Goal: Information Seeking & Learning: Learn about a topic

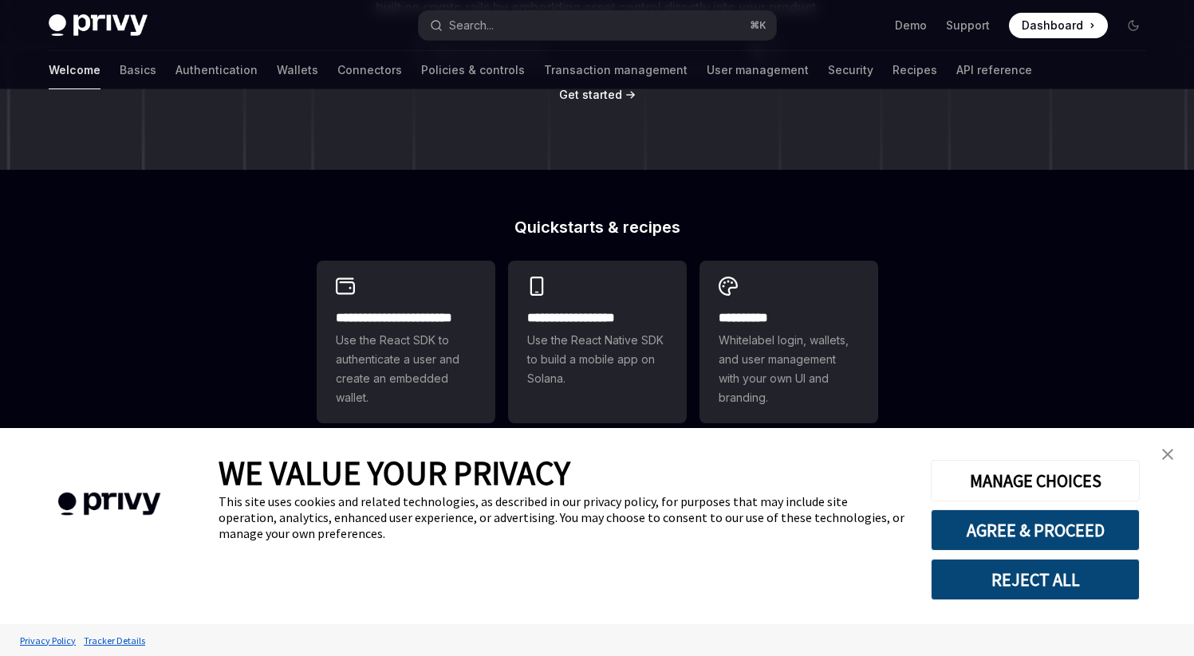
scroll to position [289, 0]
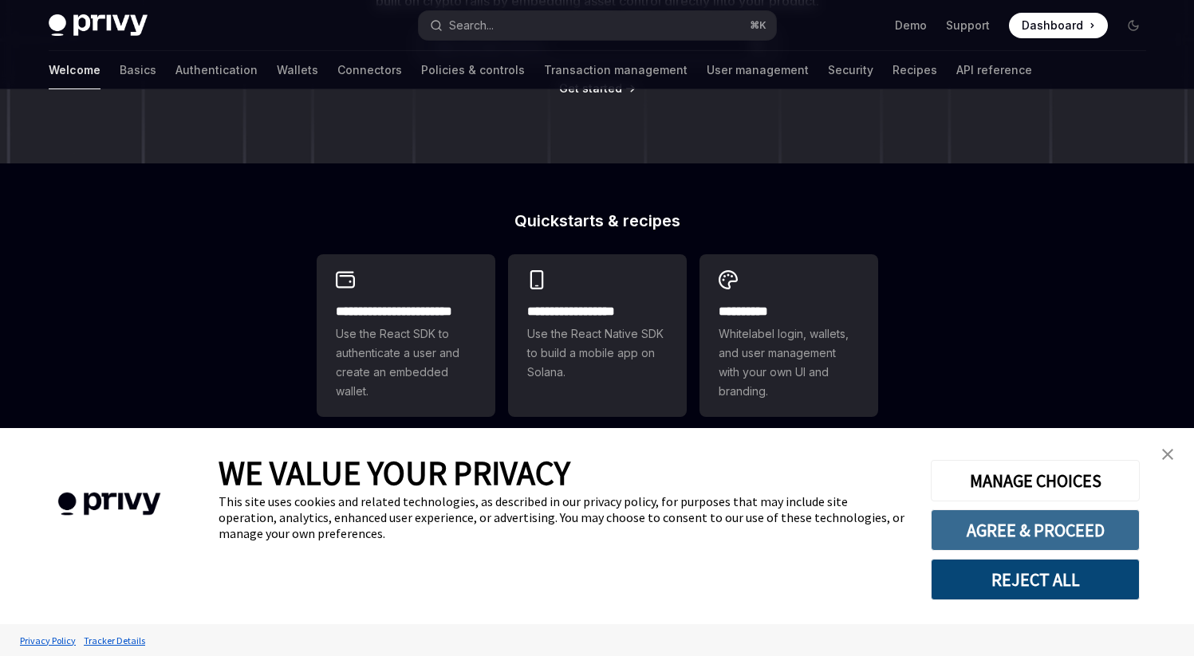
click at [1064, 540] on button "AGREE & PROCEED" at bounding box center [1034, 529] width 209 height 41
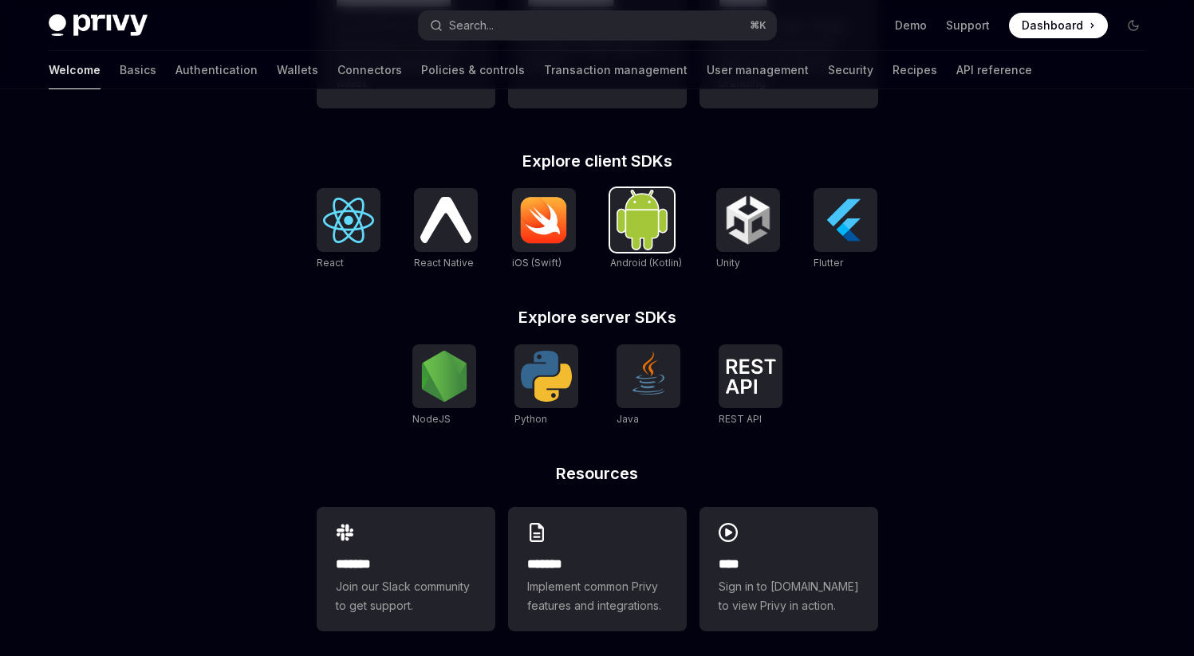
scroll to position [612, 0]
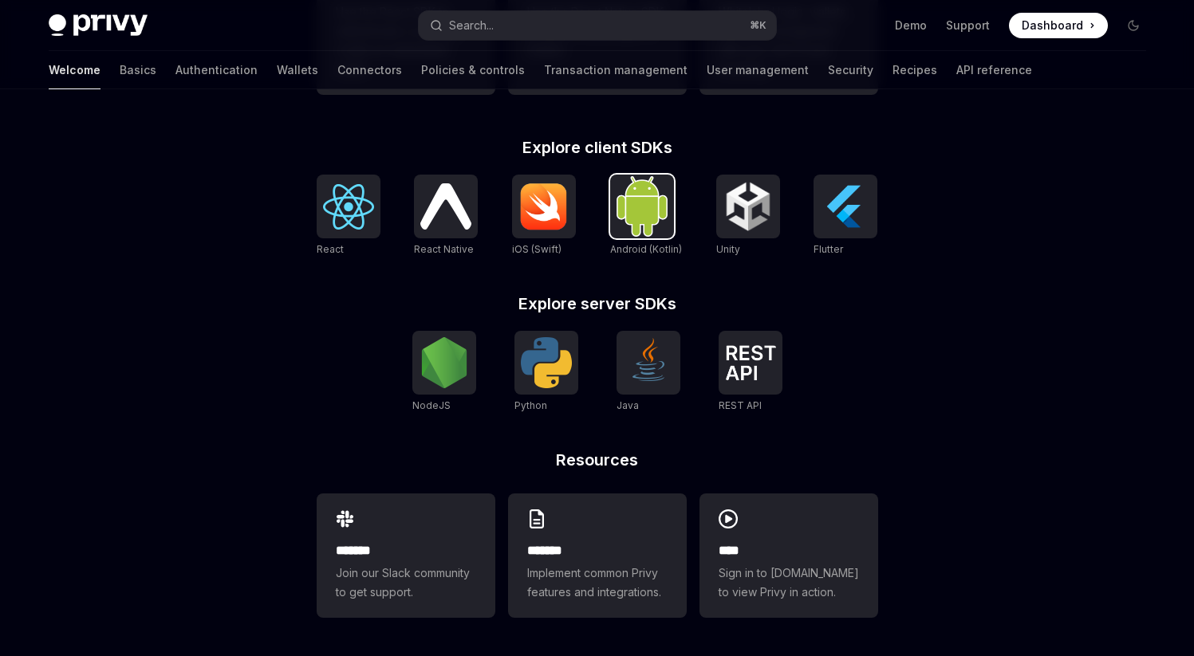
click at [648, 230] on img at bounding box center [641, 206] width 51 height 60
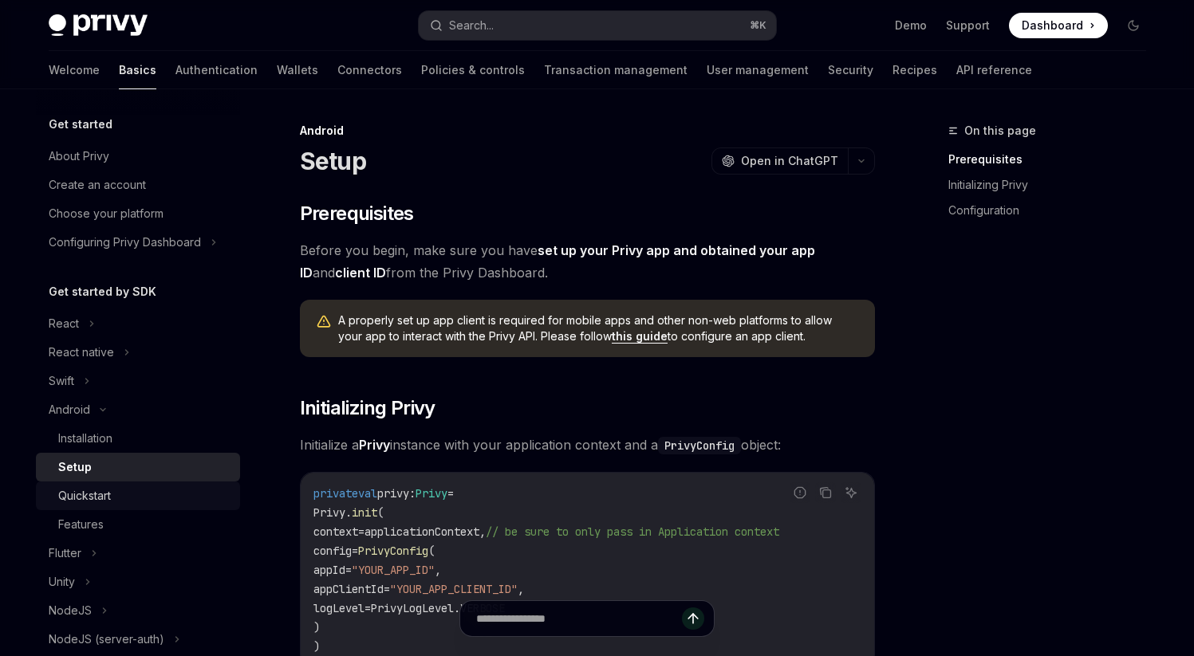
click at [85, 501] on div "Quickstart" at bounding box center [84, 495] width 53 height 19
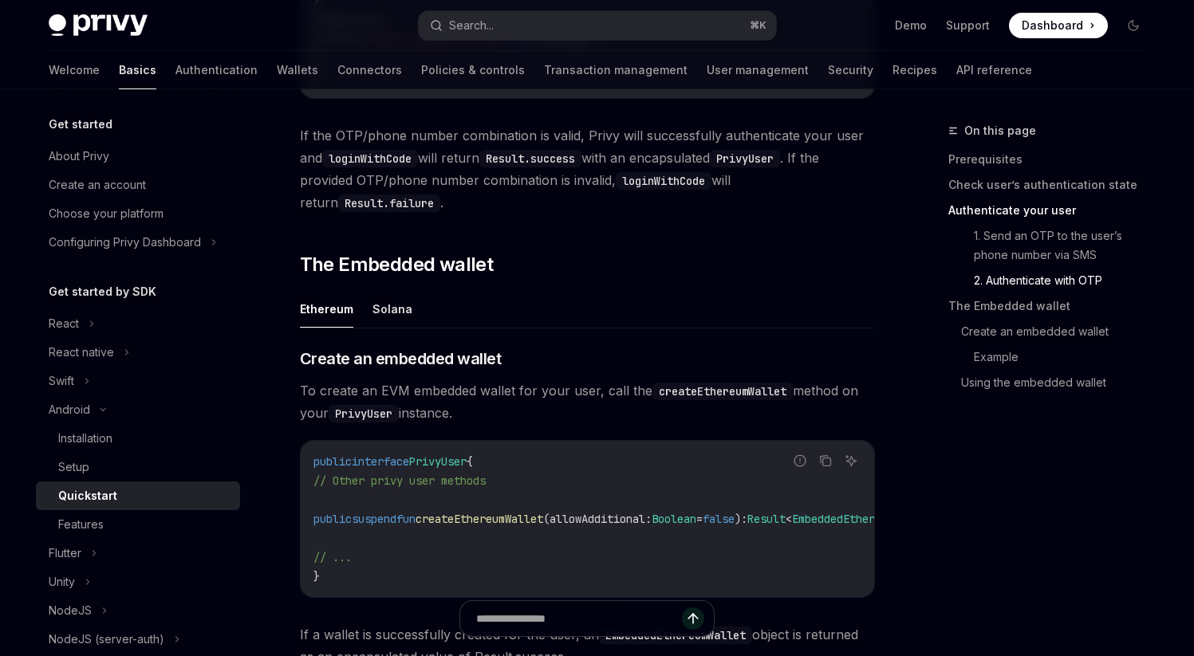
scroll to position [1908, 0]
click at [368, 325] on ul "Ethereum Solana" at bounding box center [587, 308] width 575 height 38
click at [373, 325] on button "Solana" at bounding box center [392, 307] width 40 height 37
click at [338, 327] on button "Ethereum" at bounding box center [326, 307] width 53 height 37
click at [372, 325] on button "Solana" at bounding box center [392, 307] width 40 height 37
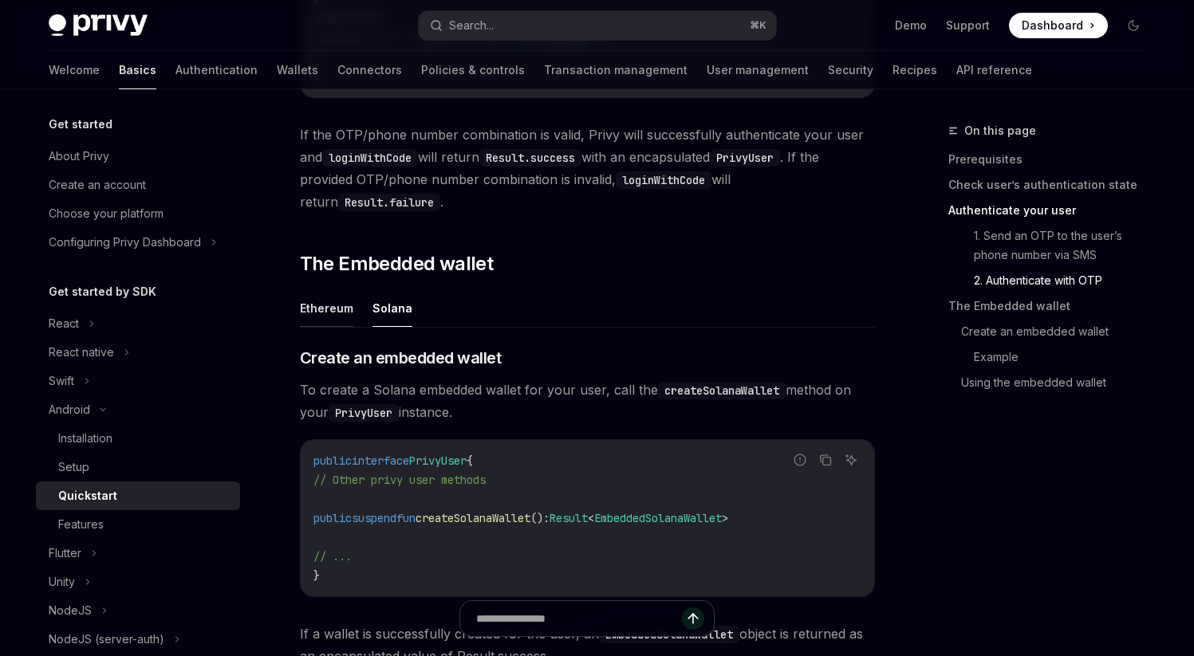
click at [336, 326] on button "Ethereum" at bounding box center [326, 307] width 53 height 37
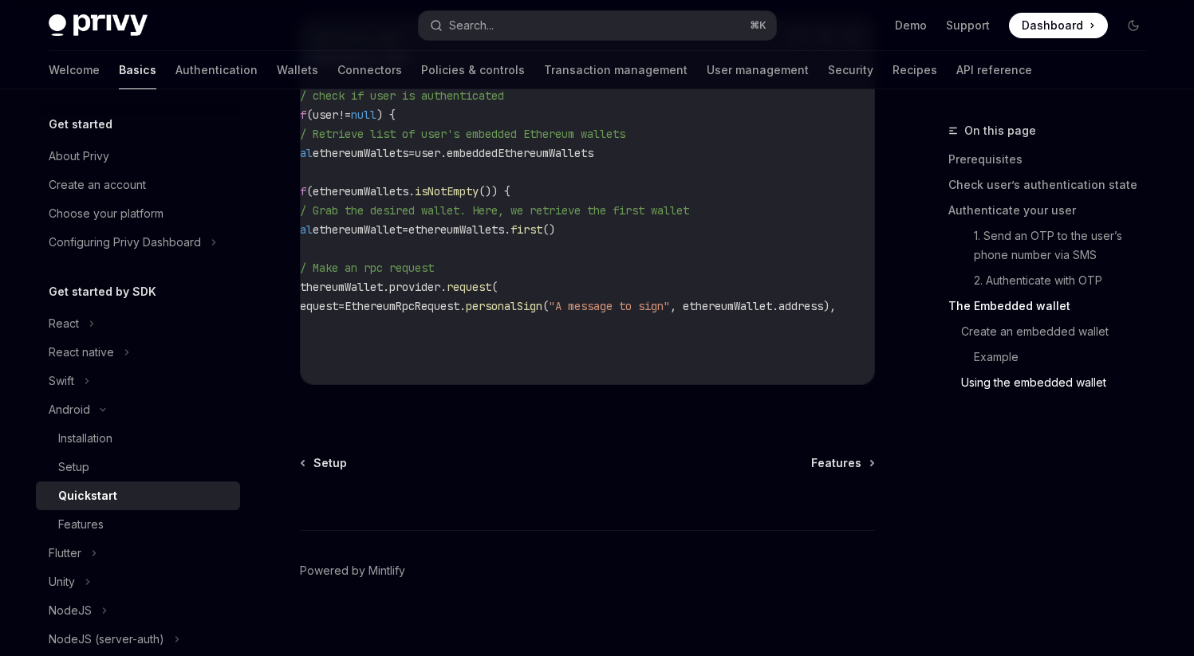
scroll to position [0, 98]
click at [121, 522] on div "Features" at bounding box center [144, 524] width 172 height 19
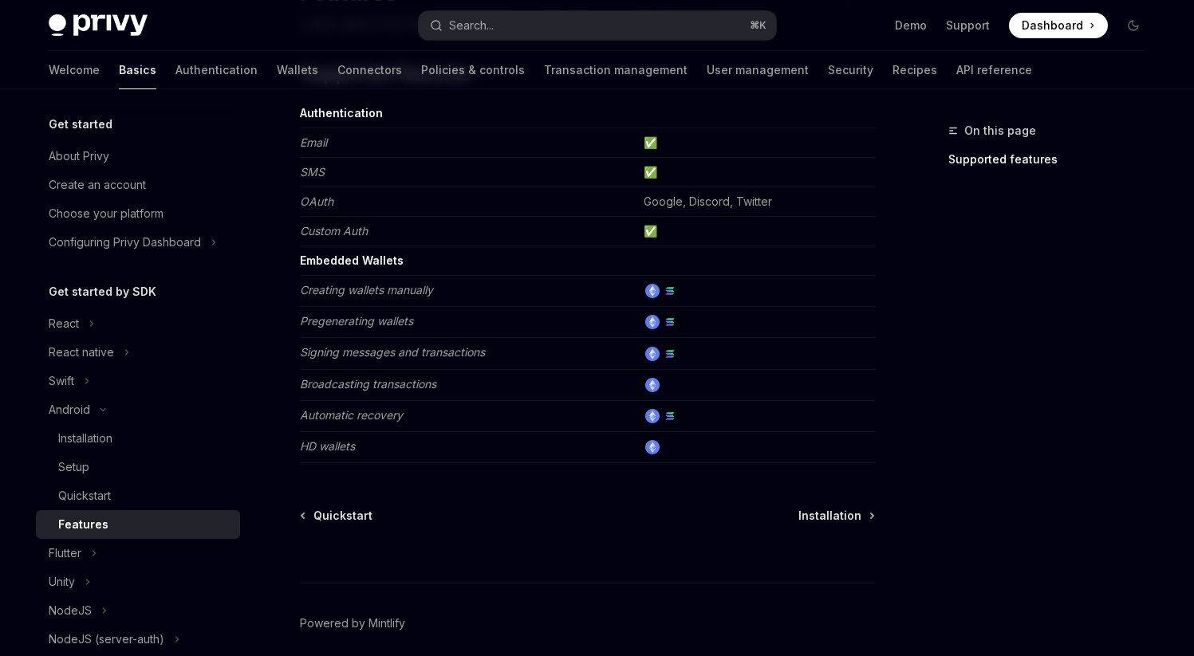
scroll to position [234, 0]
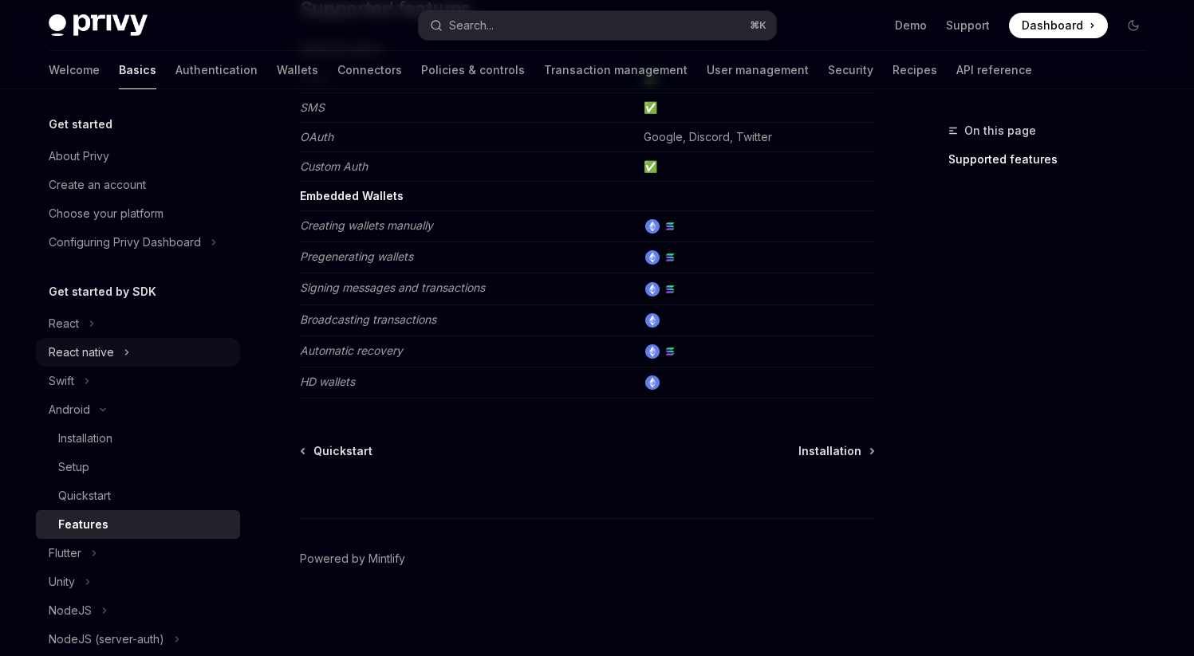
click at [129, 346] on div "React native" at bounding box center [138, 352] width 204 height 29
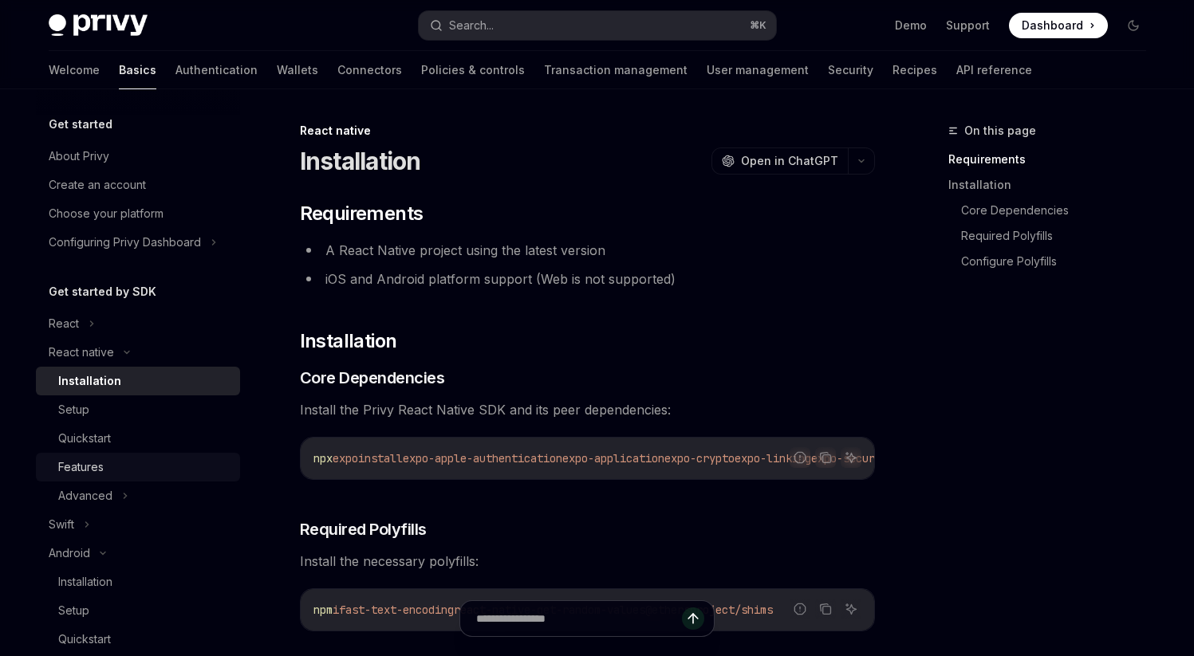
click at [116, 459] on div "Features" at bounding box center [144, 467] width 172 height 19
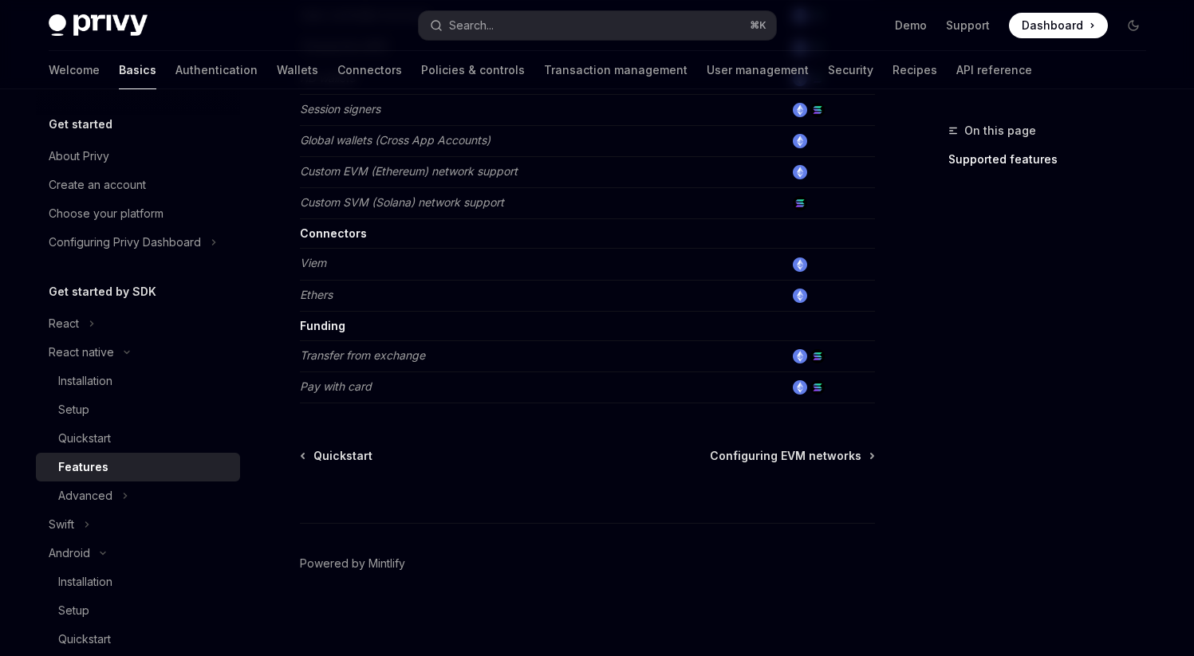
scroll to position [844, 0]
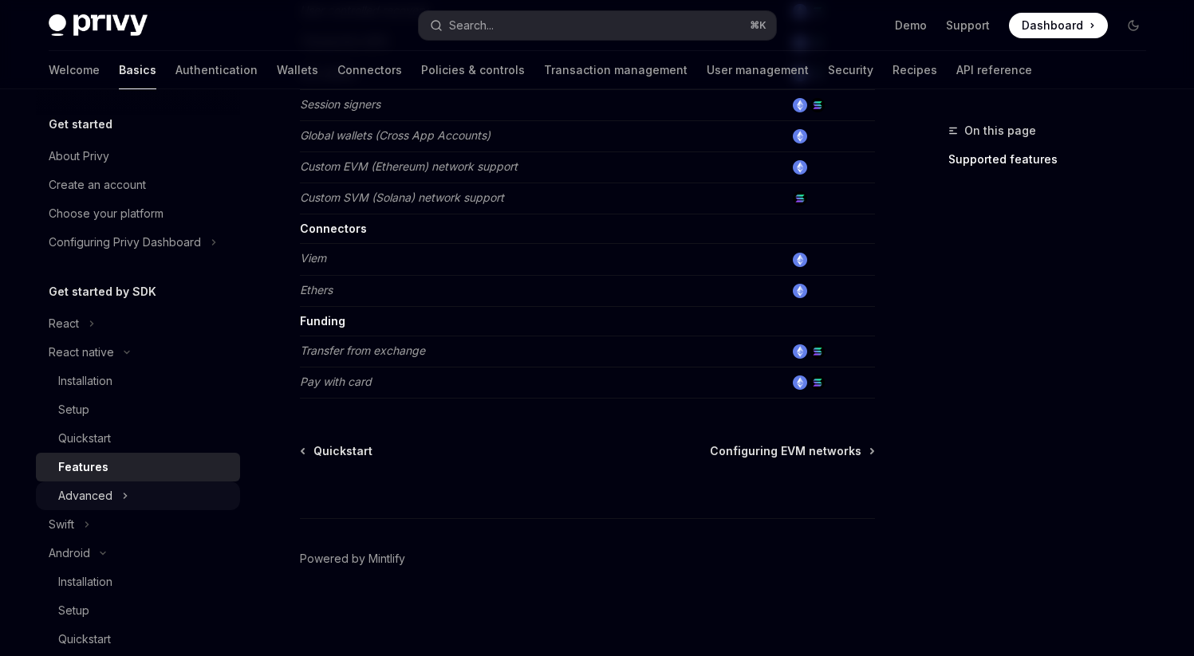
click at [142, 498] on div "Advanced" at bounding box center [138, 496] width 204 height 29
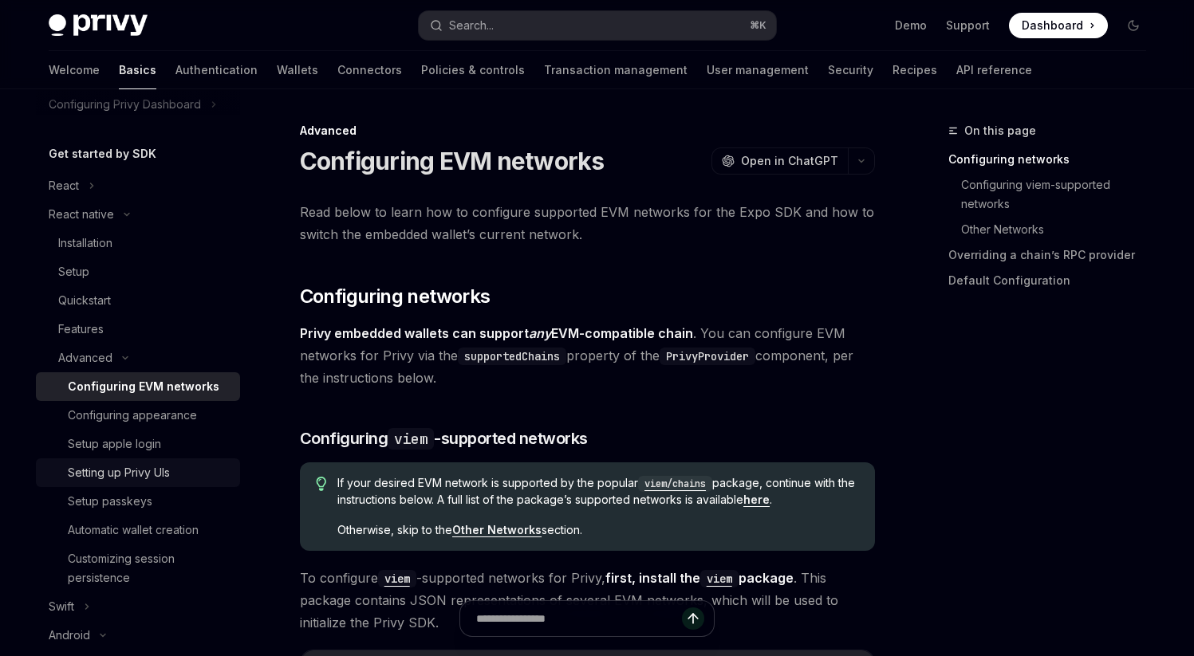
scroll to position [135, 0]
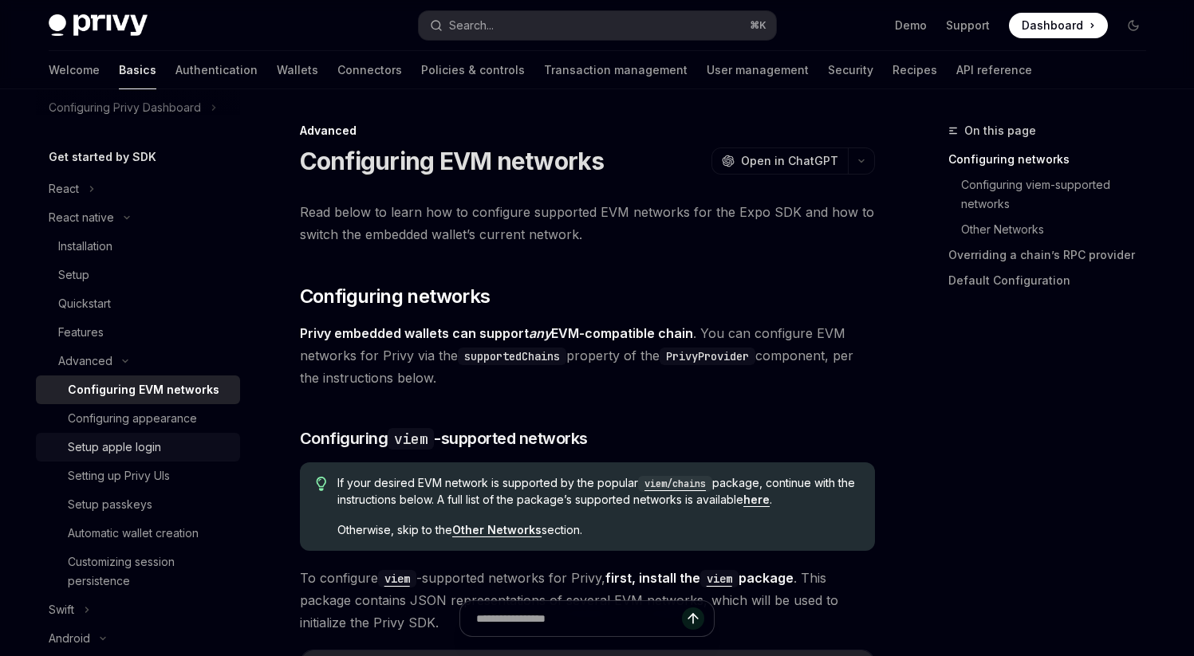
click at [148, 433] on link "Setup apple login" at bounding box center [138, 447] width 204 height 29
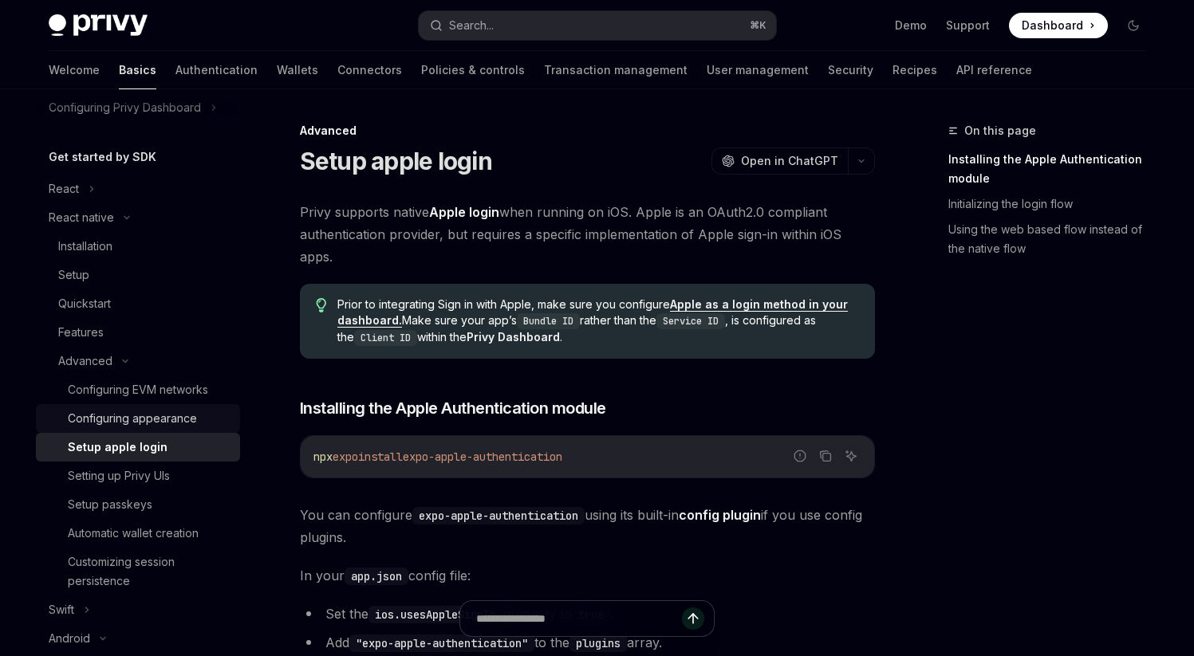
click at [147, 422] on div "Configuring appearance" at bounding box center [132, 418] width 129 height 19
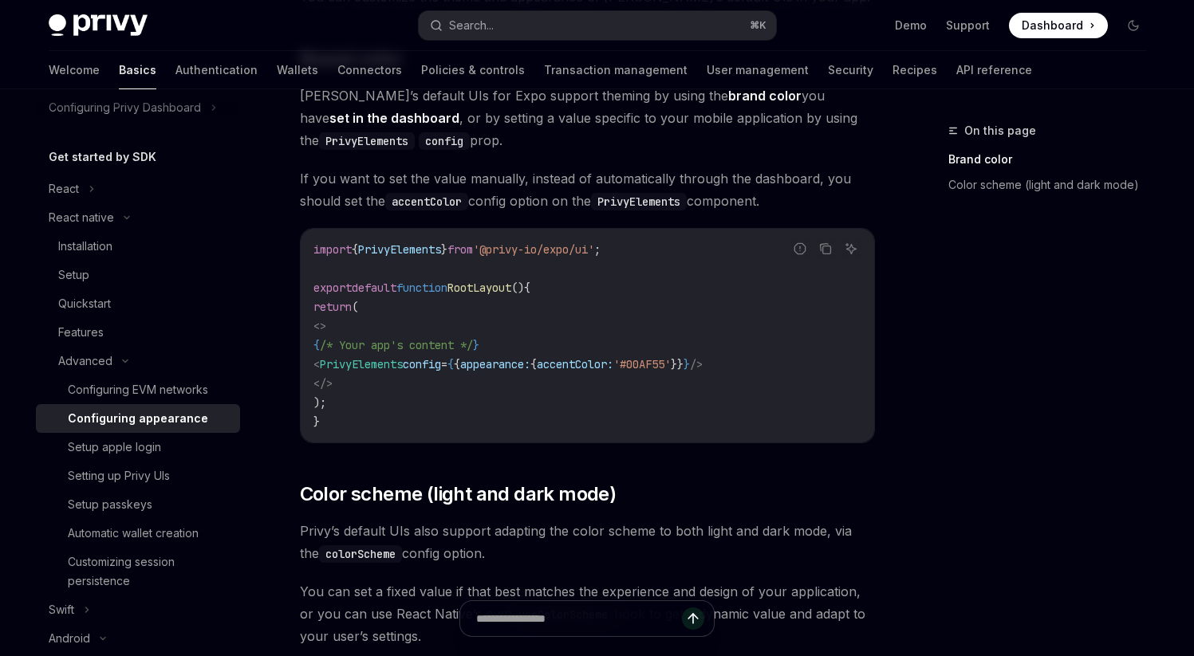
scroll to position [223, 0]
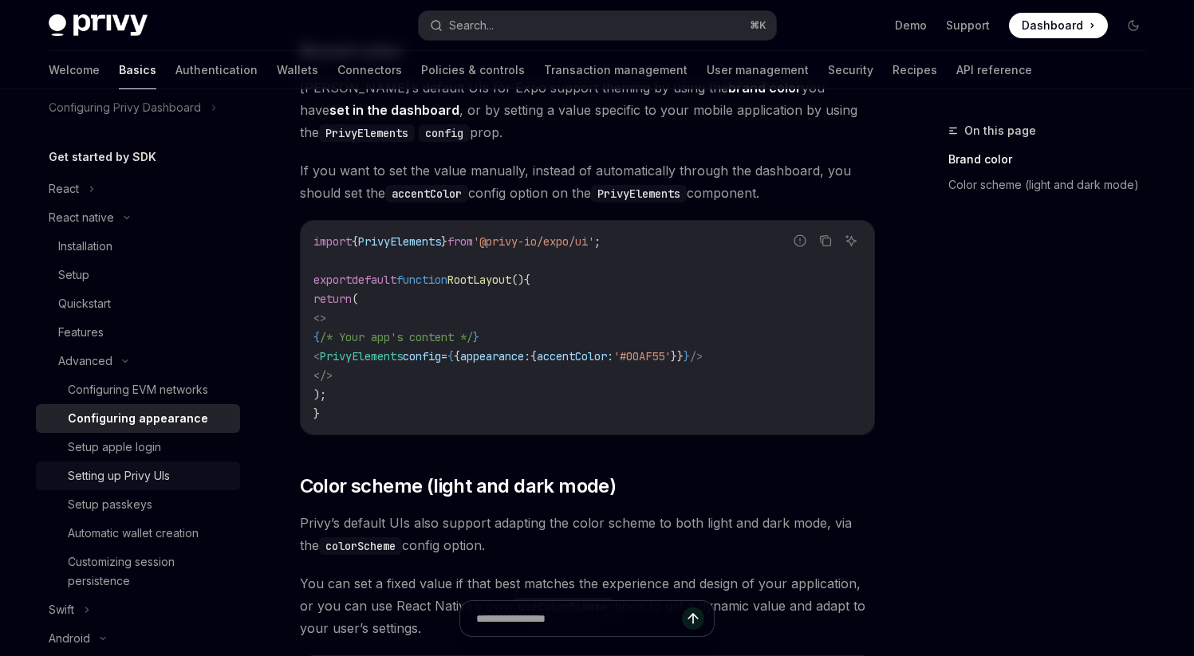
click at [168, 466] on div "Setting up Privy UIs" at bounding box center [119, 475] width 102 height 19
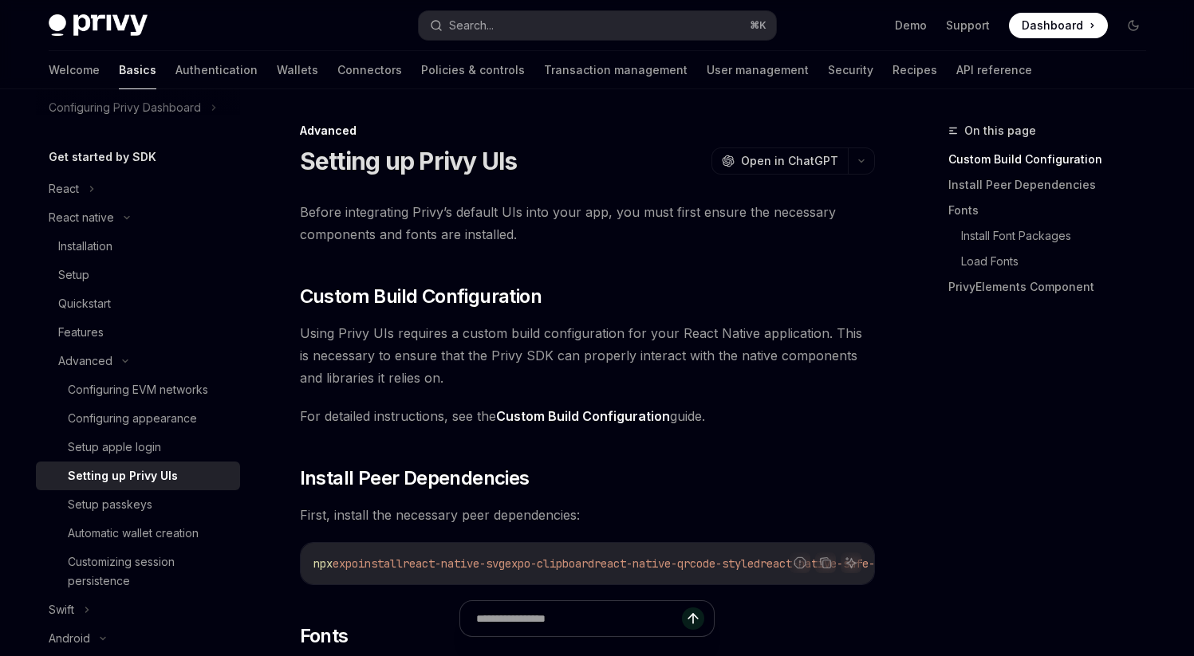
click at [161, 487] on link "Setting up Privy UIs" at bounding box center [138, 476] width 204 height 29
click at [159, 513] on div "Setup passkeys" at bounding box center [149, 504] width 163 height 19
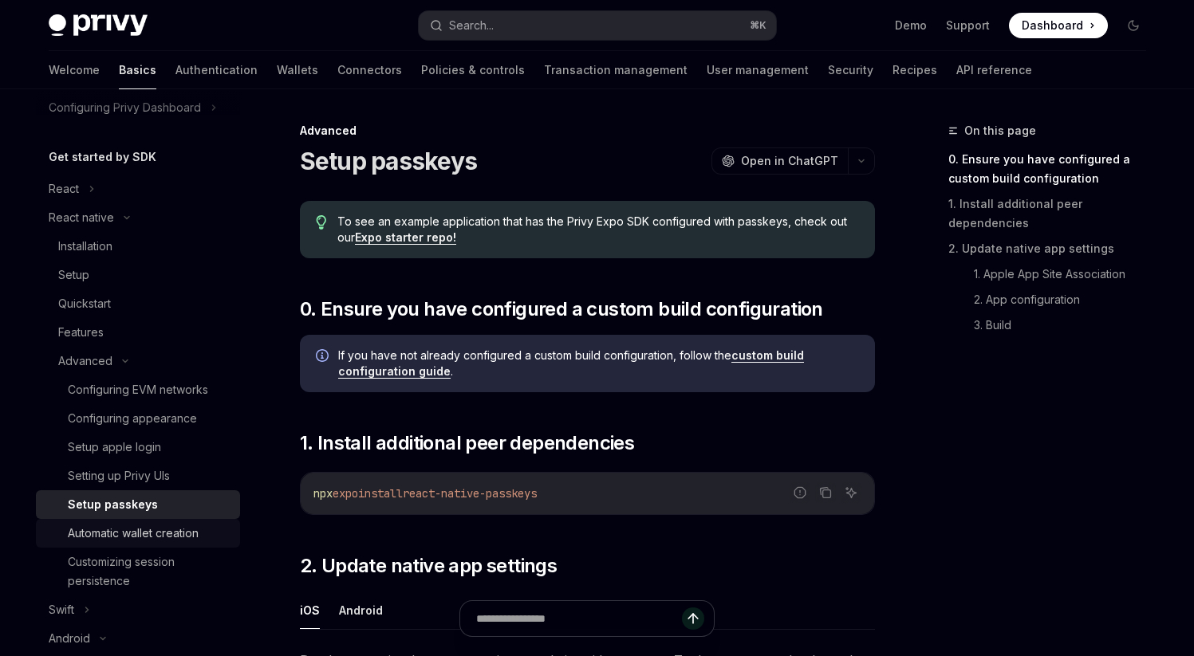
click at [159, 534] on div "Automatic wallet creation" at bounding box center [133, 533] width 131 height 19
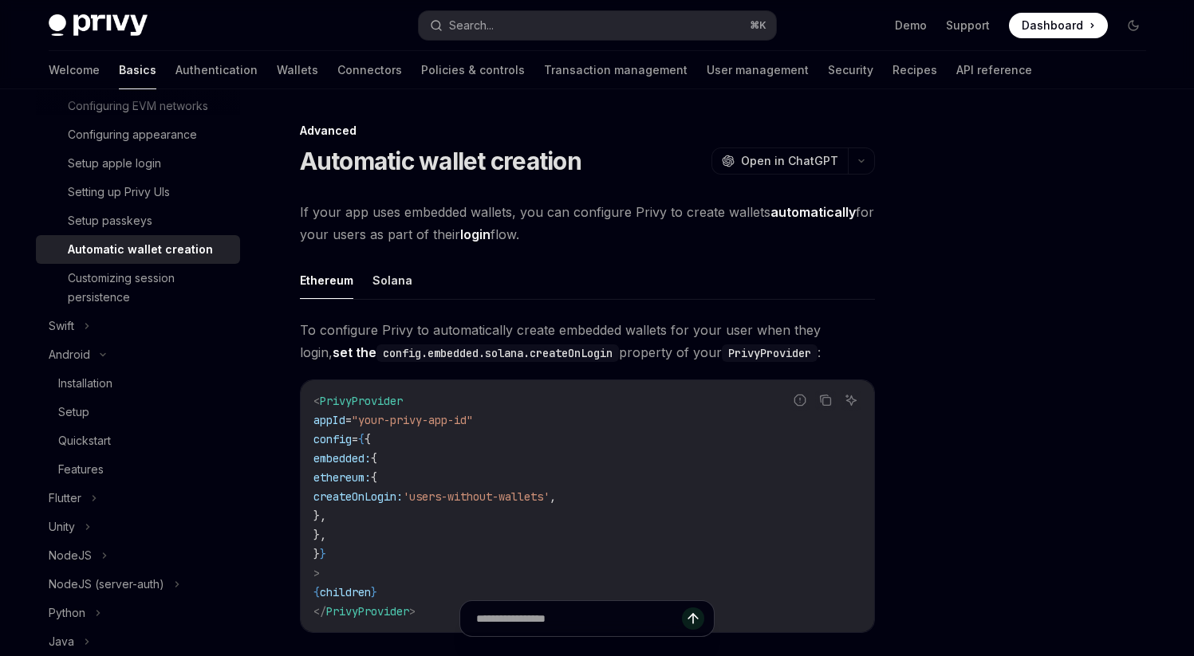
scroll to position [423, 0]
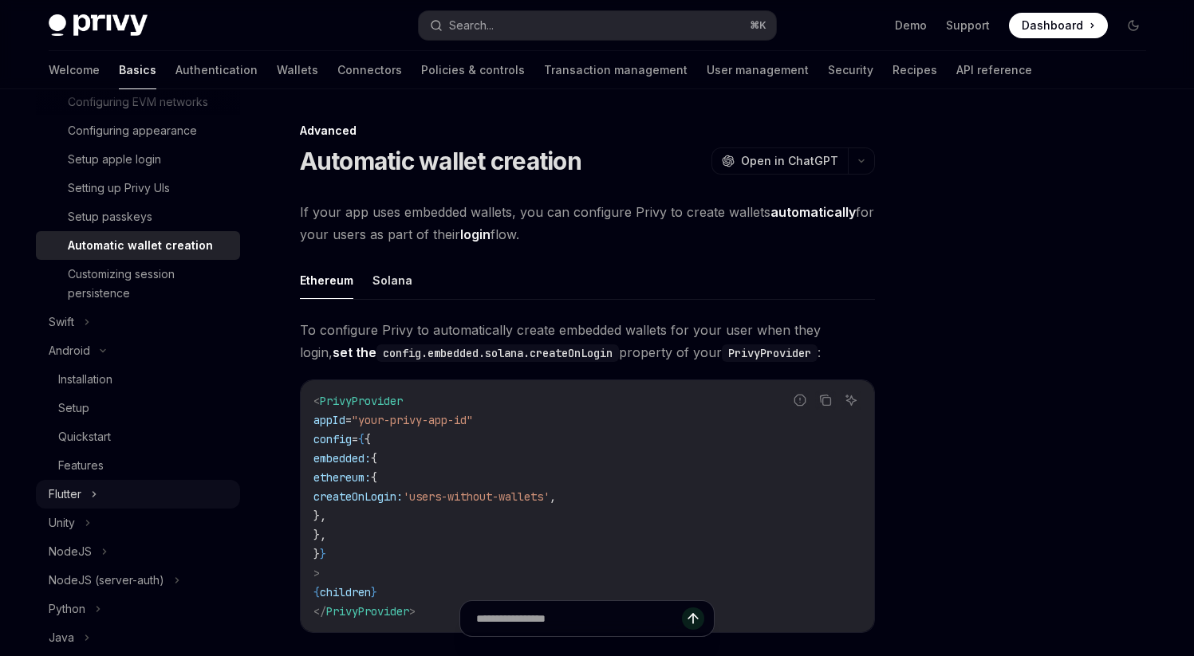
click at [128, 496] on div "Flutter" at bounding box center [138, 494] width 204 height 29
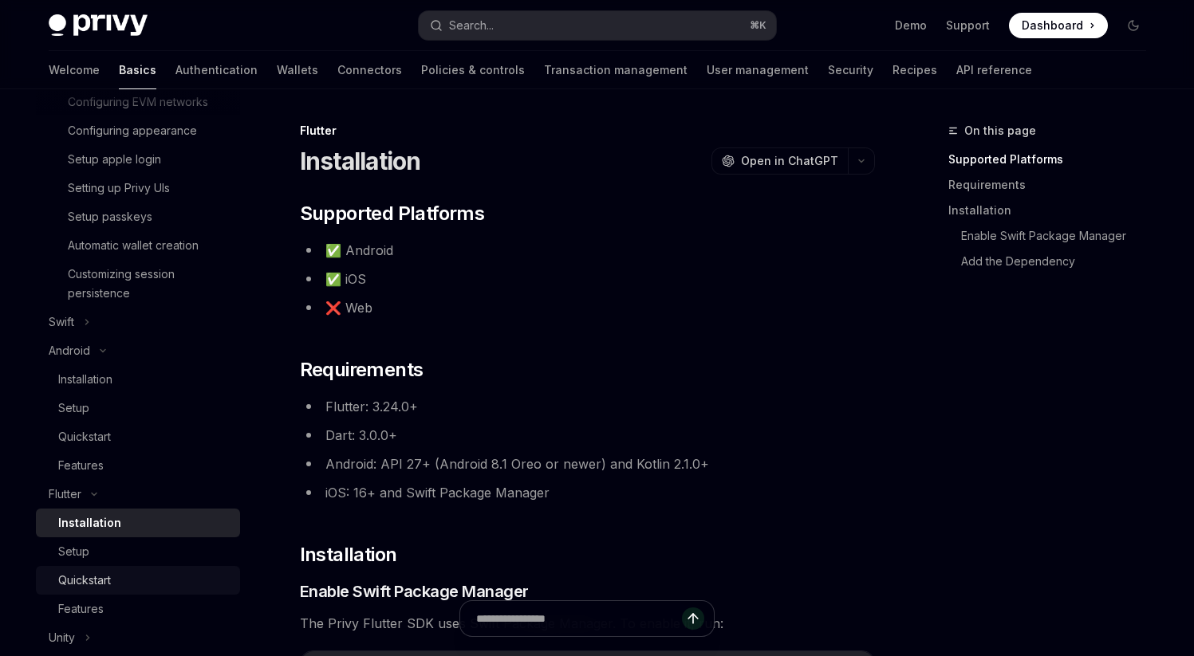
click at [113, 592] on link "Quickstart" at bounding box center [138, 580] width 204 height 29
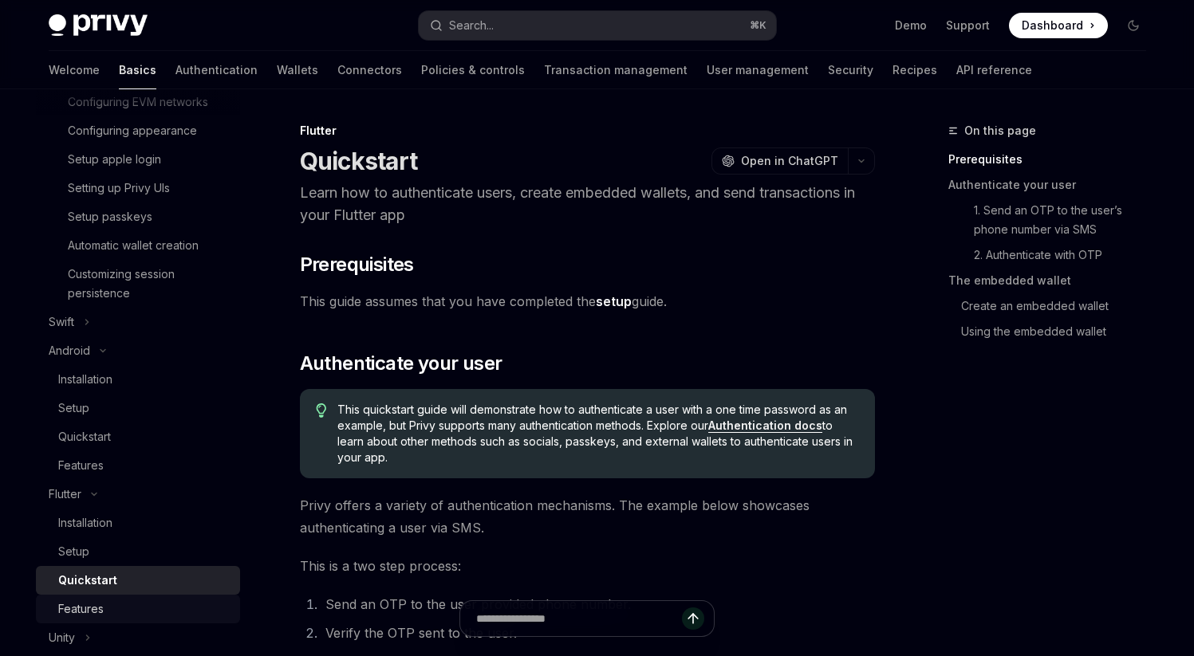
click at [116, 604] on div "Features" at bounding box center [144, 609] width 172 height 19
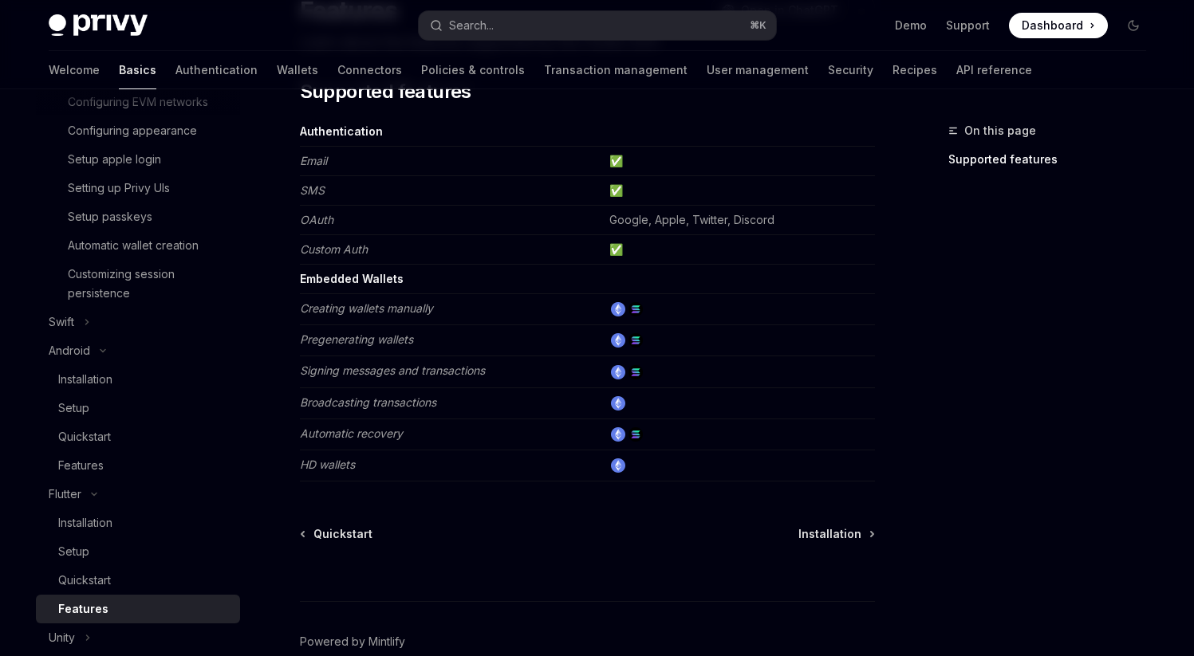
scroll to position [171, 0]
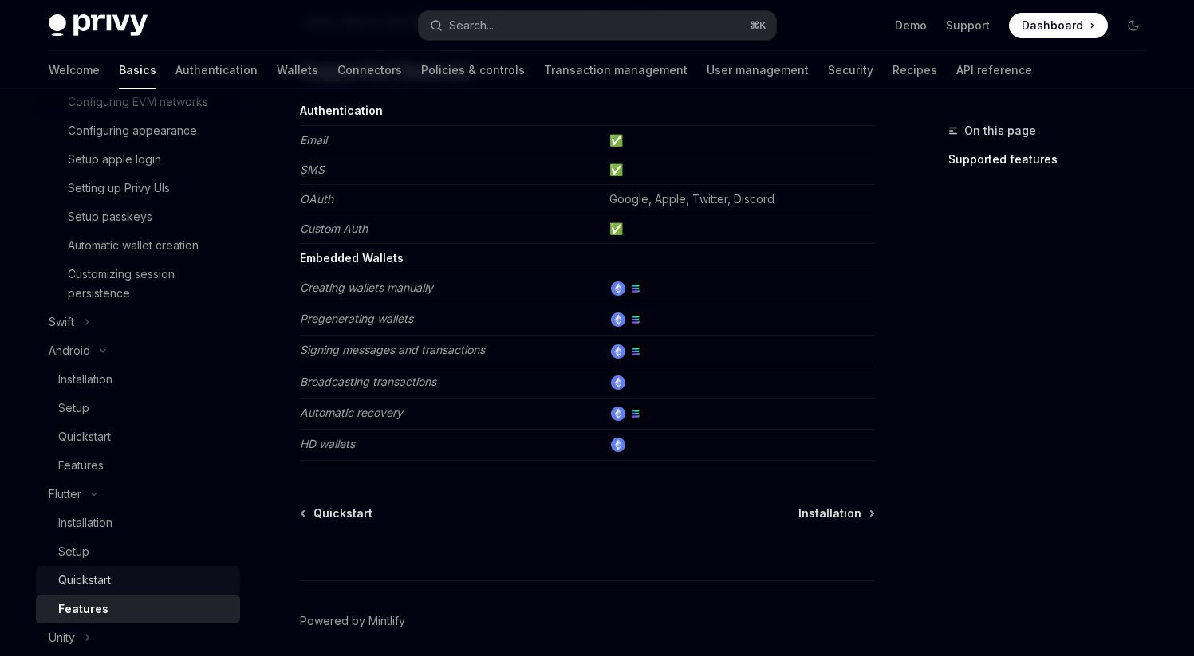
click at [153, 585] on div "Quickstart" at bounding box center [144, 580] width 172 height 19
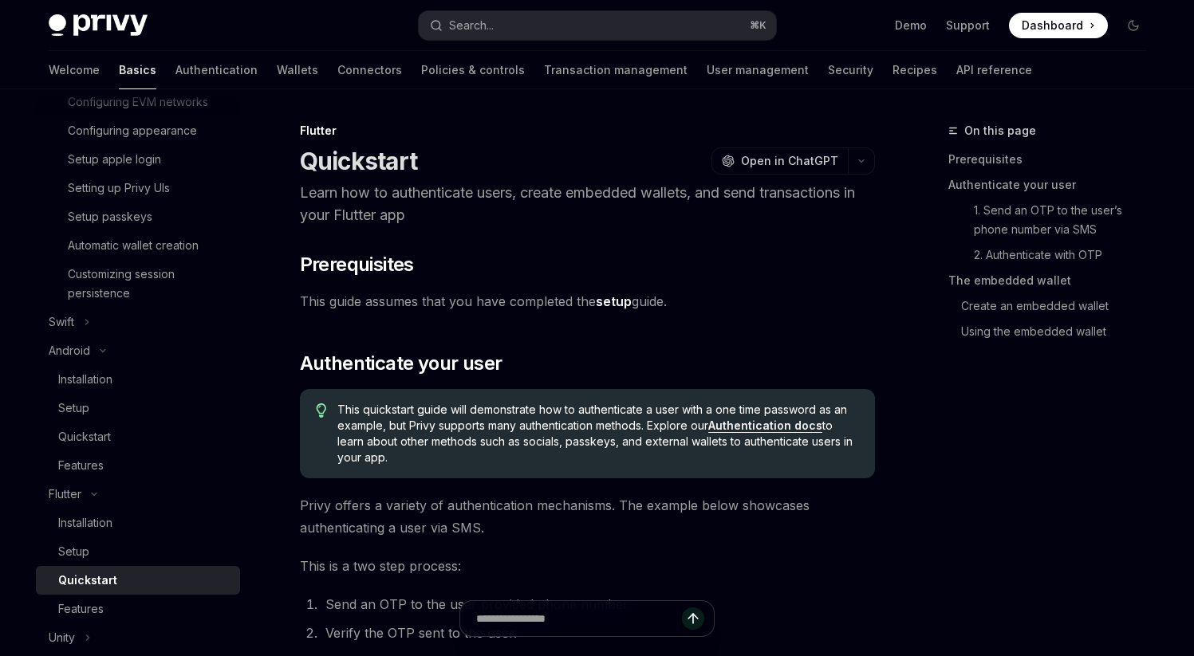
type textarea "*"
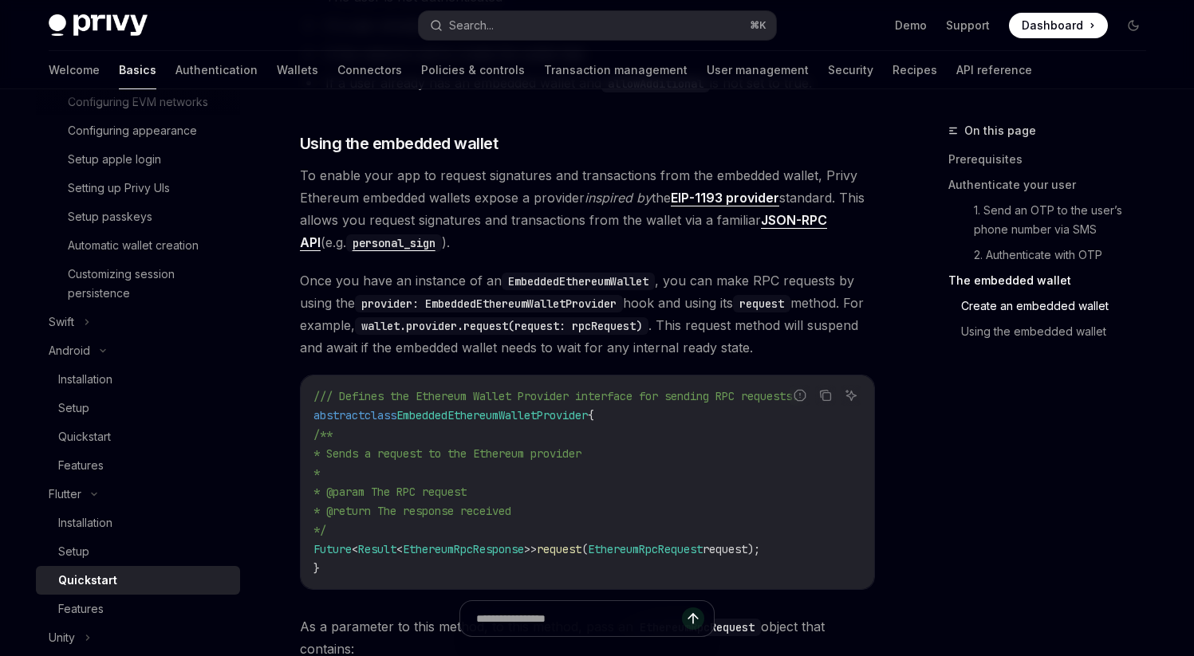
scroll to position [2260, 0]
